Goal: Task Accomplishment & Management: Complete application form

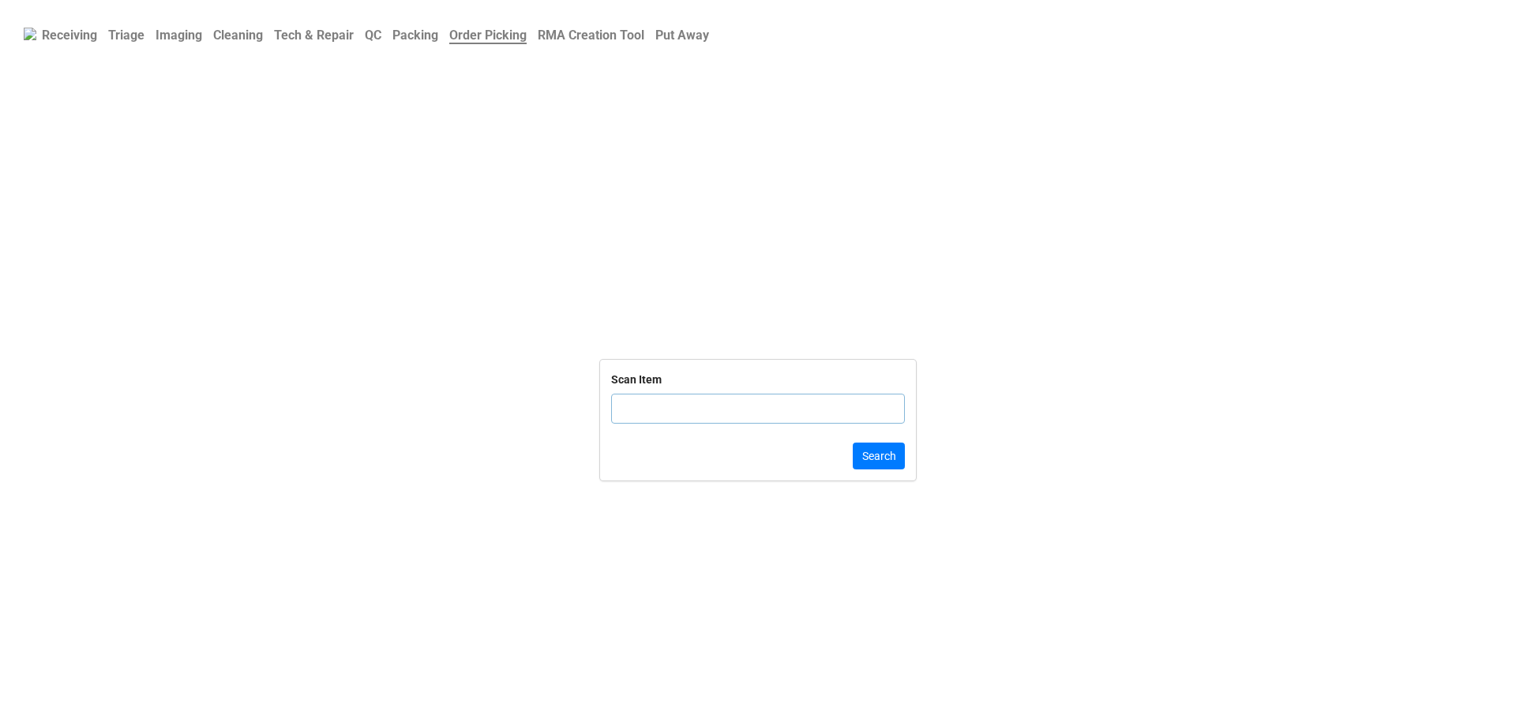
click at [714, 404] on input "text" at bounding box center [758, 409] width 294 height 30
click button "Search" at bounding box center [879, 456] width 52 height 27
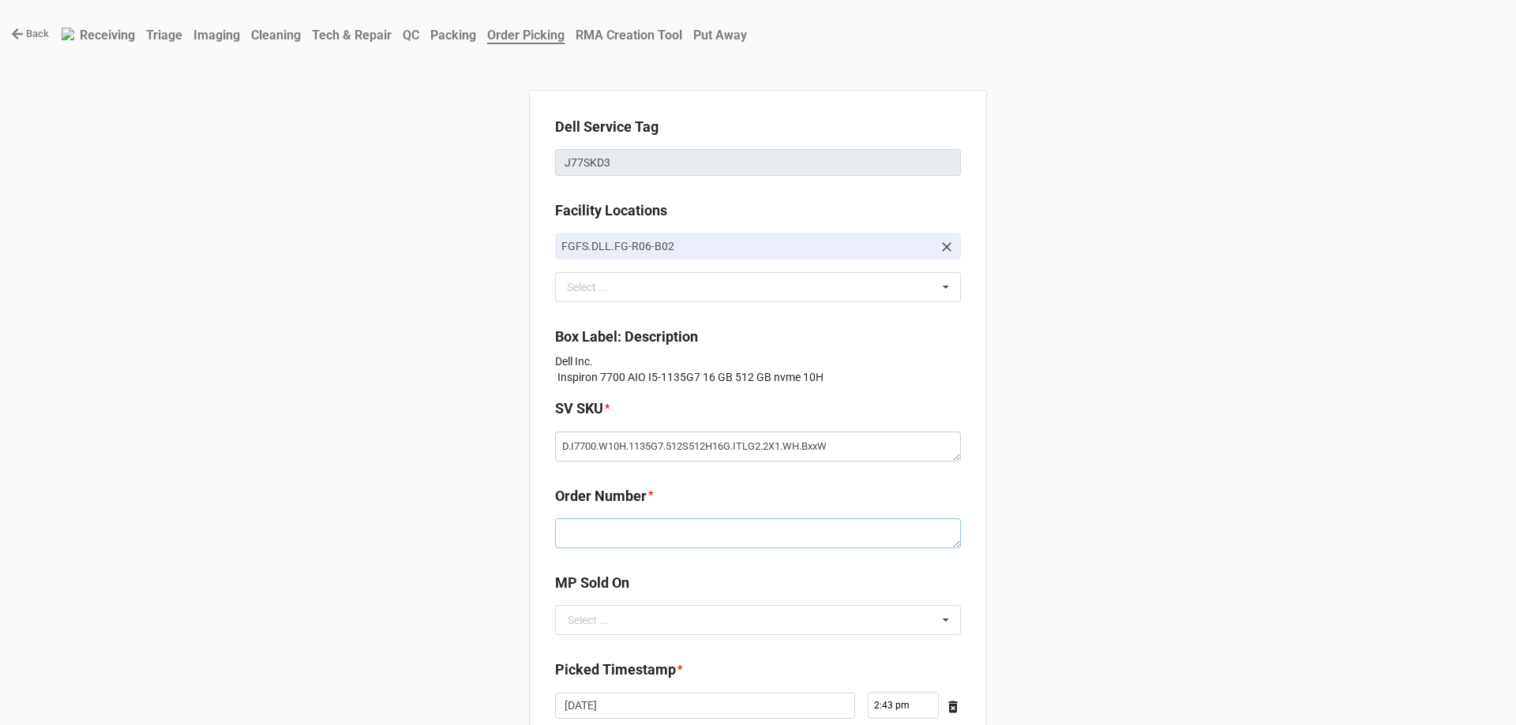
click at [754, 527] on textarea at bounding box center [758, 534] width 406 height 30
paste textarea "5033774"
type textarea "x"
type textarea "5033774"
click at [617, 605] on div "MP Sold On" at bounding box center [758, 588] width 406 height 33
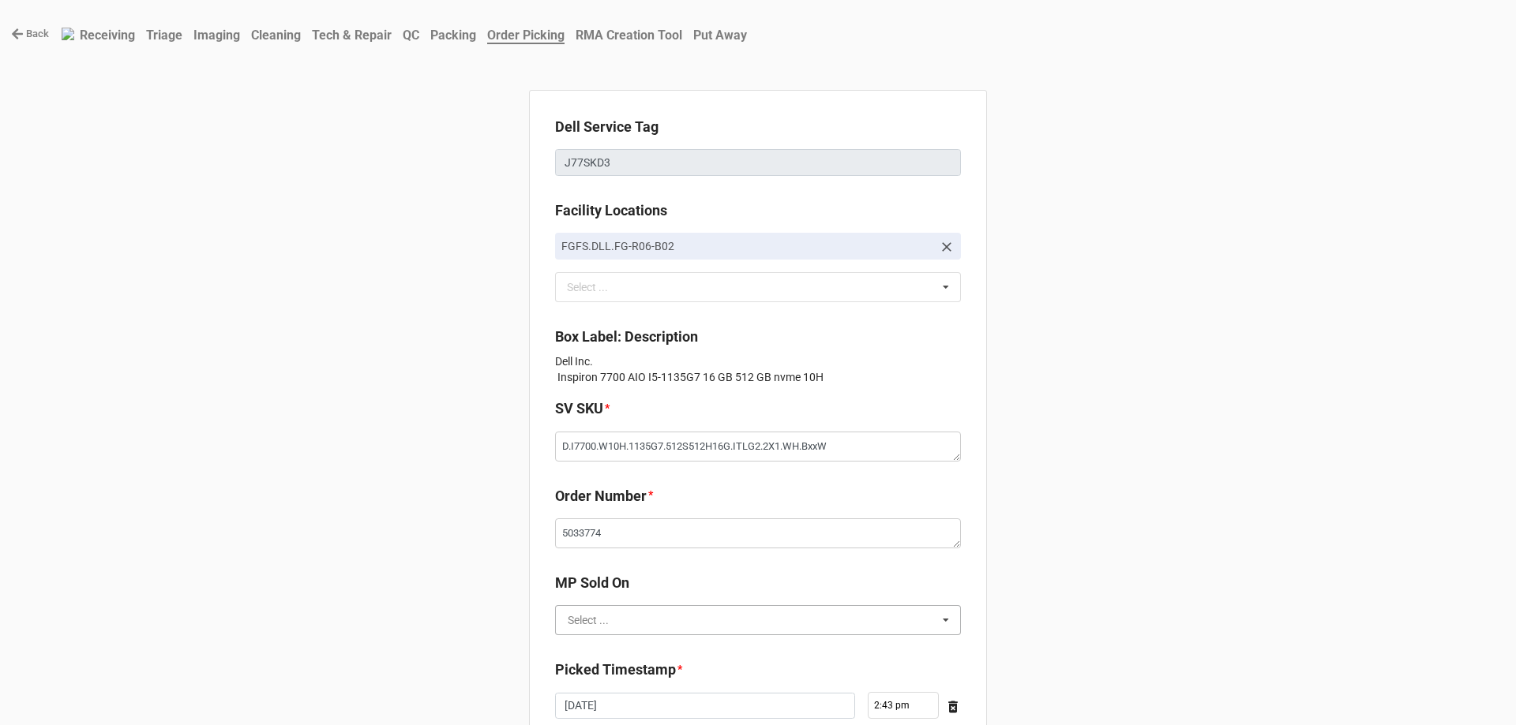
click at [621, 632] on input "text" at bounding box center [759, 620] width 404 height 28
click at [628, 657] on div "D2C" at bounding box center [758, 649] width 404 height 29
type textarea "x"
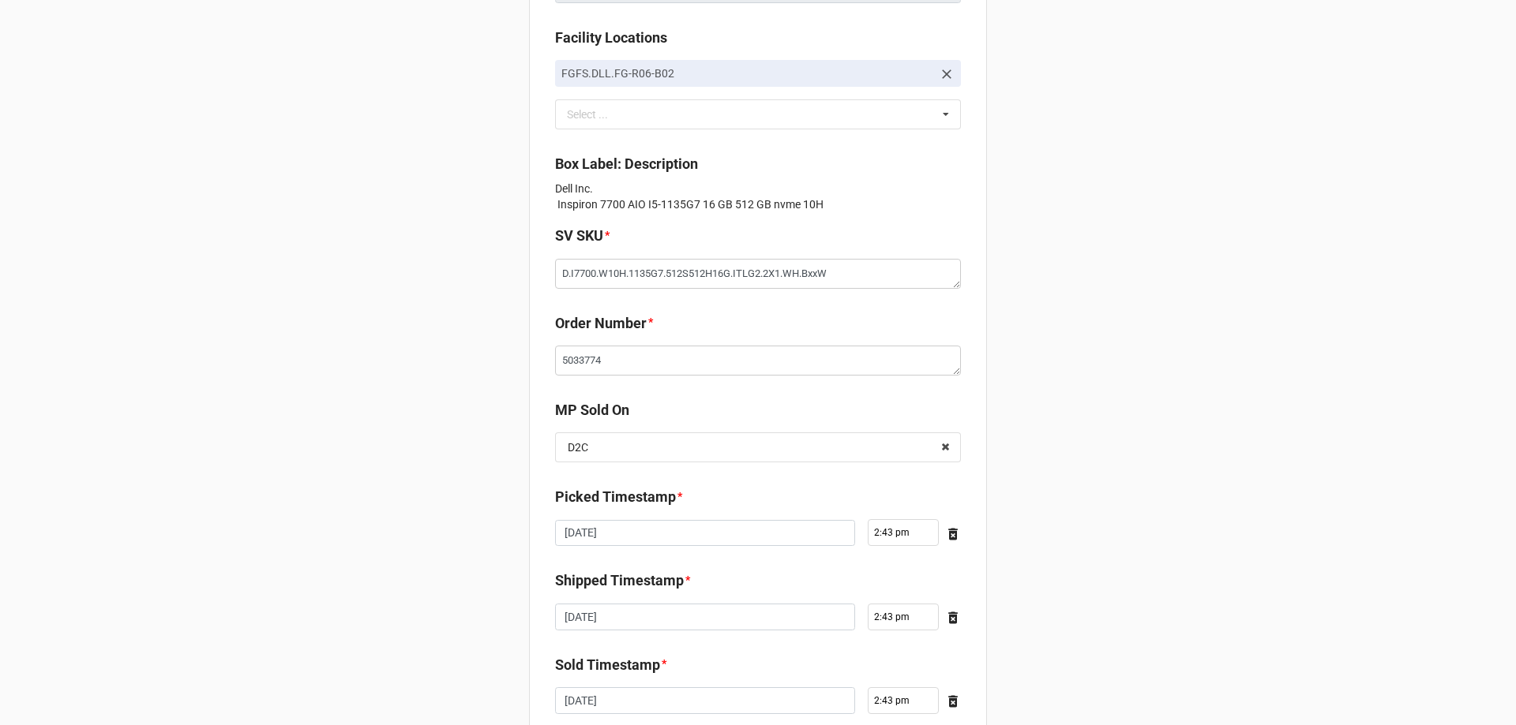
scroll to position [283, 0]
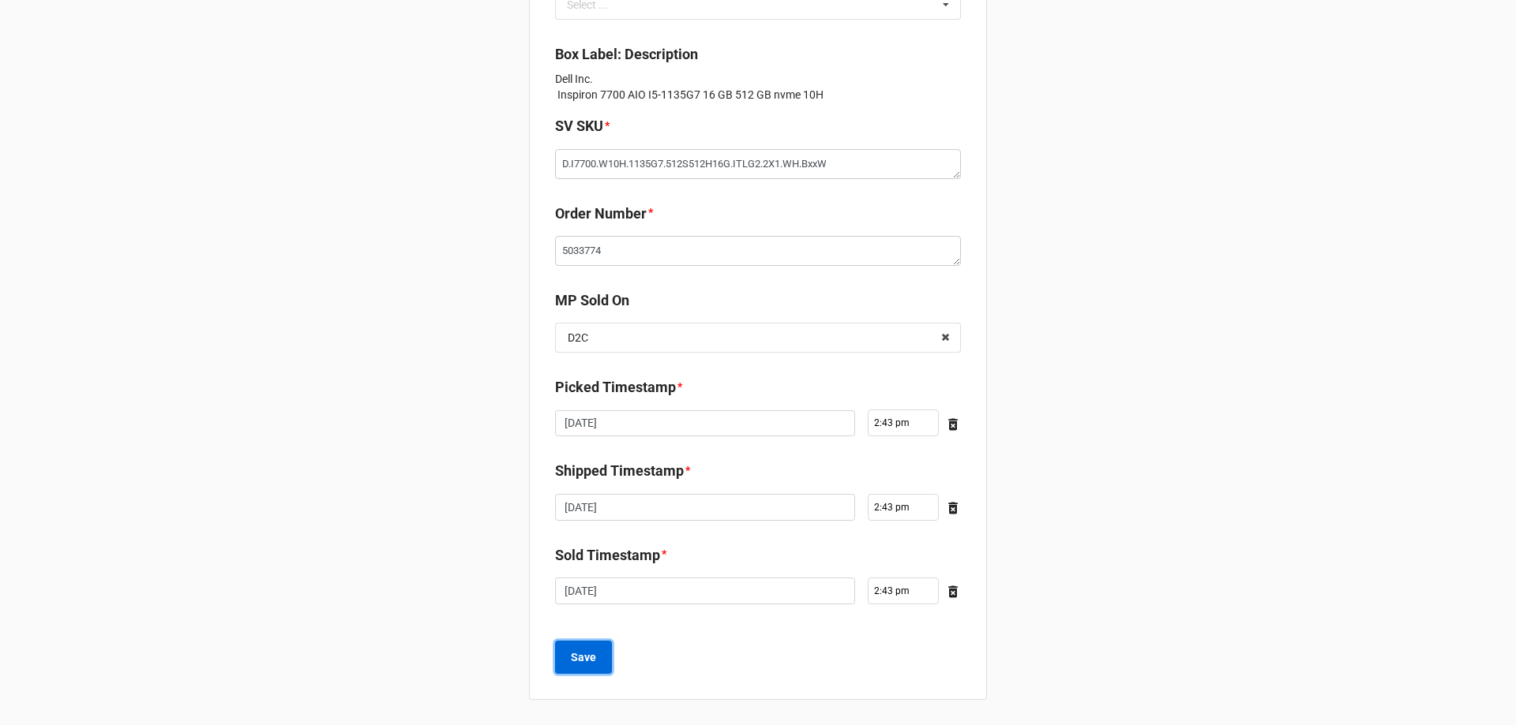
click at [598, 655] on button "Save" at bounding box center [583, 657] width 57 height 33
